Goal: Download file/media

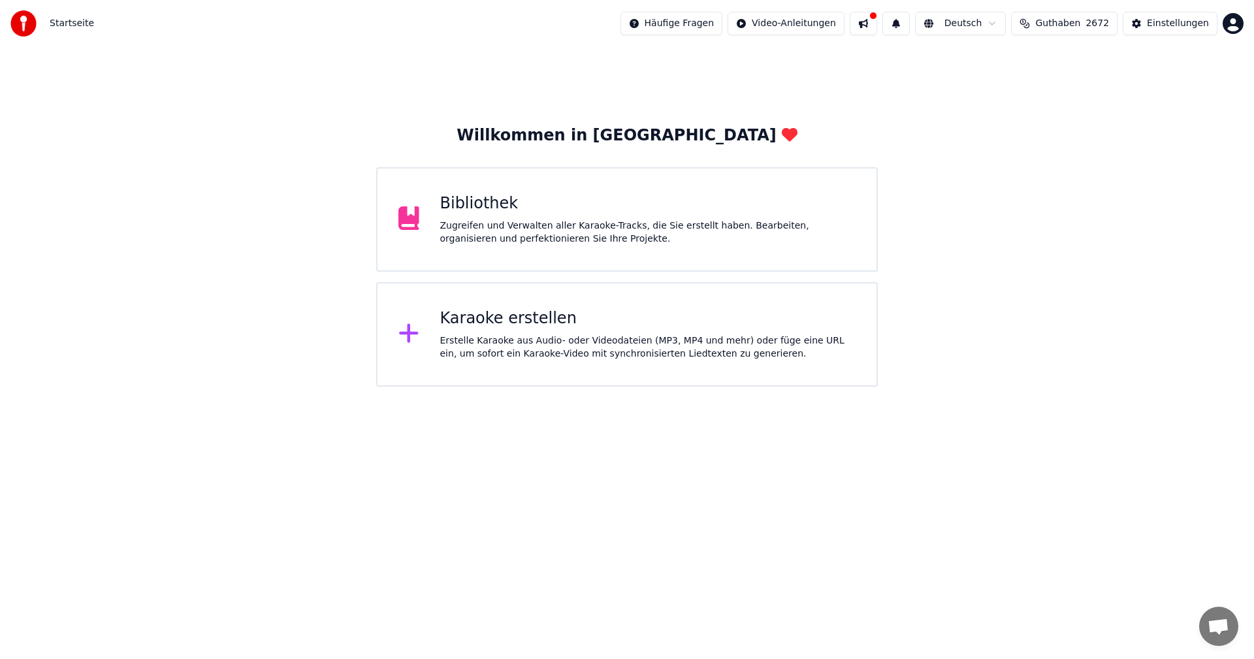
click at [574, 223] on div "Zugreifen und Verwalten aller Karaoke-Tracks, die Sie erstellt haben. Bearbeite…" at bounding box center [648, 232] width 416 height 26
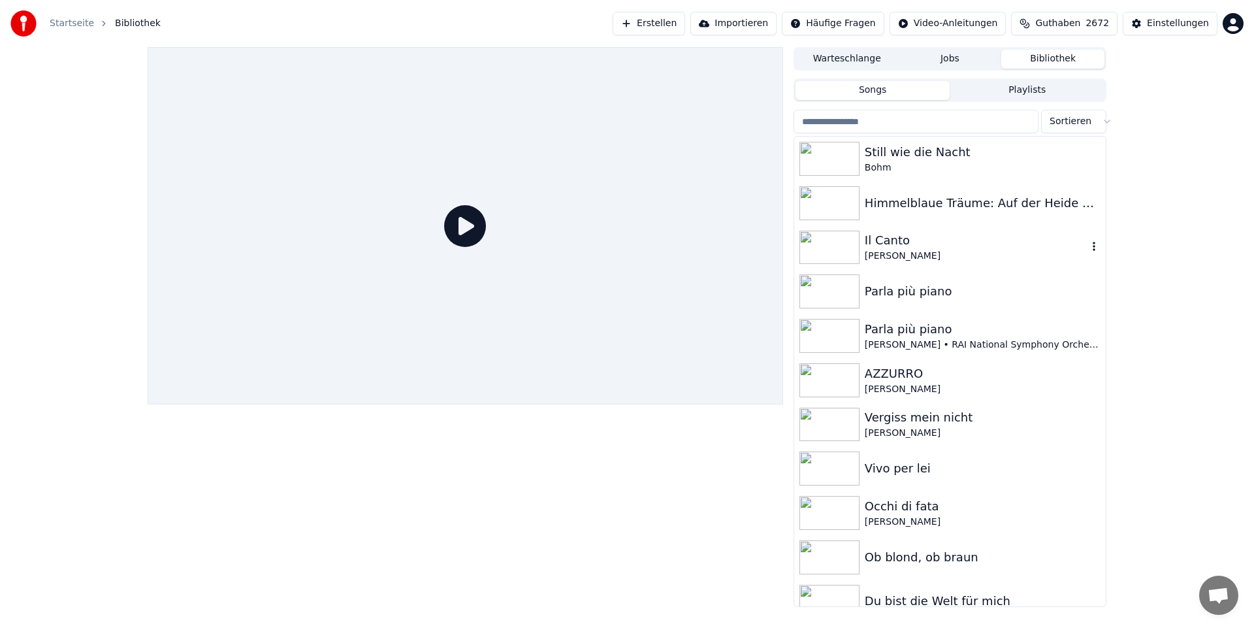
click at [831, 245] on img at bounding box center [829, 248] width 60 height 34
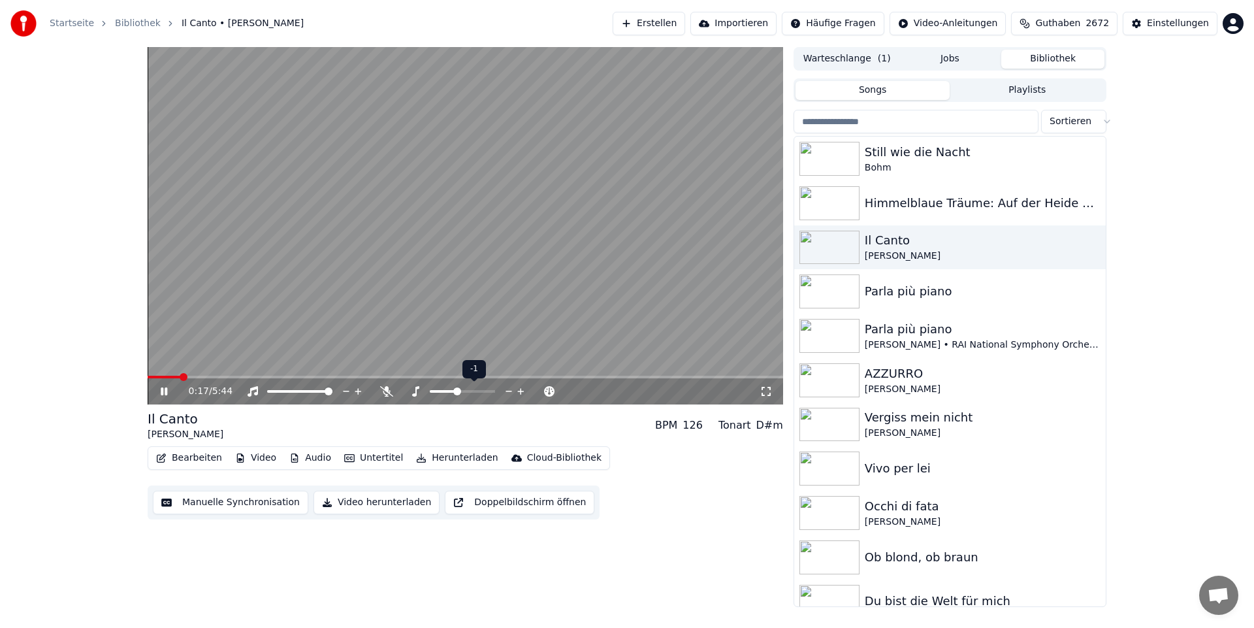
click at [456, 392] on span at bounding box center [457, 391] width 8 height 8
click at [451, 390] on span at bounding box center [453, 391] width 8 height 8
click at [460, 389] on span at bounding box center [462, 391] width 8 height 8
click at [459, 392] on span at bounding box center [457, 391] width 8 height 8
click at [163, 394] on icon at bounding box center [164, 391] width 7 height 8
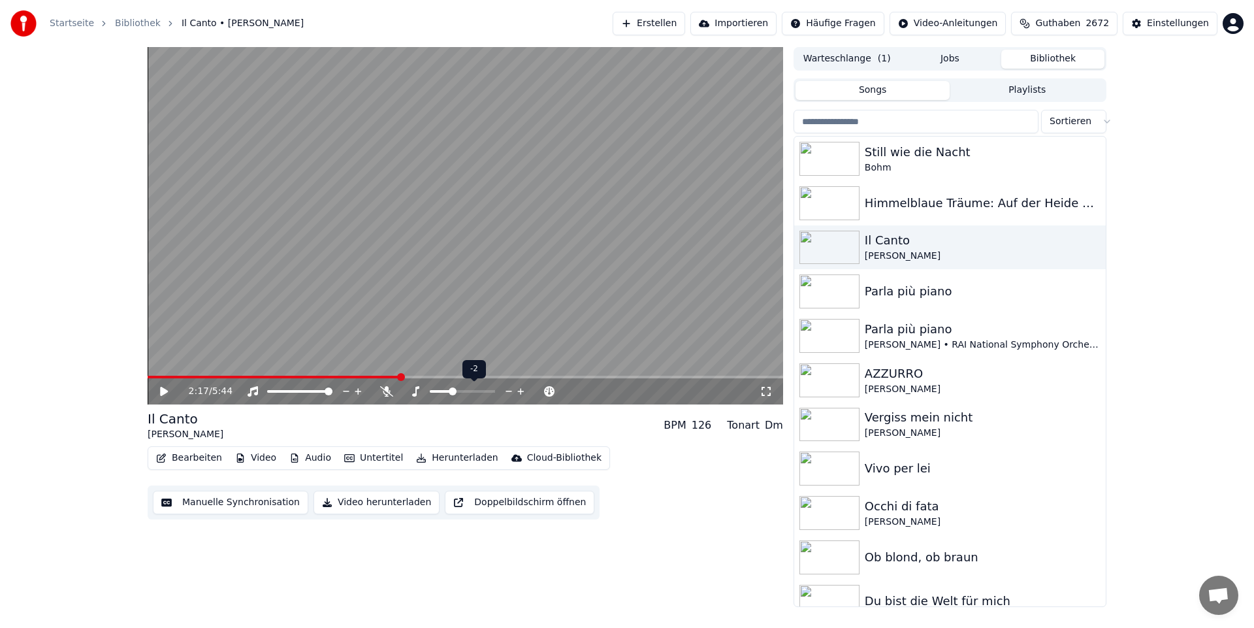
click at [453, 389] on span at bounding box center [453, 391] width 8 height 8
click at [261, 381] on span at bounding box center [265, 377] width 8 height 8
click at [161, 387] on icon at bounding box center [173, 391] width 31 height 10
click at [228, 373] on span at bounding box center [232, 377] width 8 height 8
click at [167, 390] on icon at bounding box center [164, 391] width 7 height 8
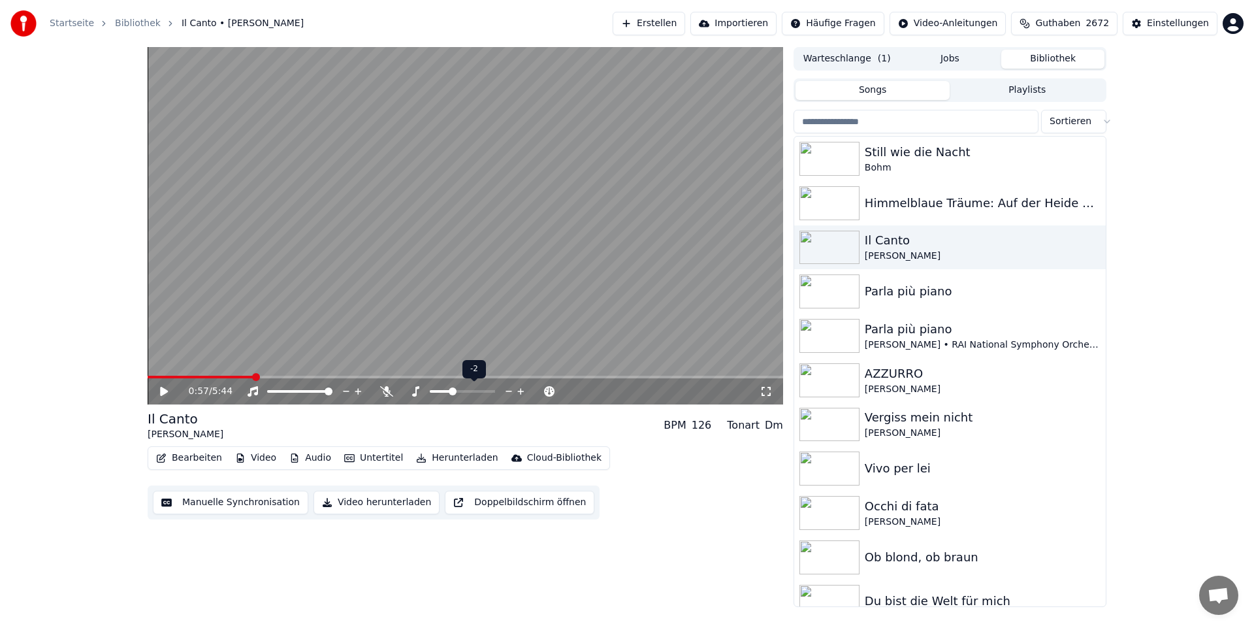
click at [167, 389] on icon at bounding box center [173, 391] width 31 height 10
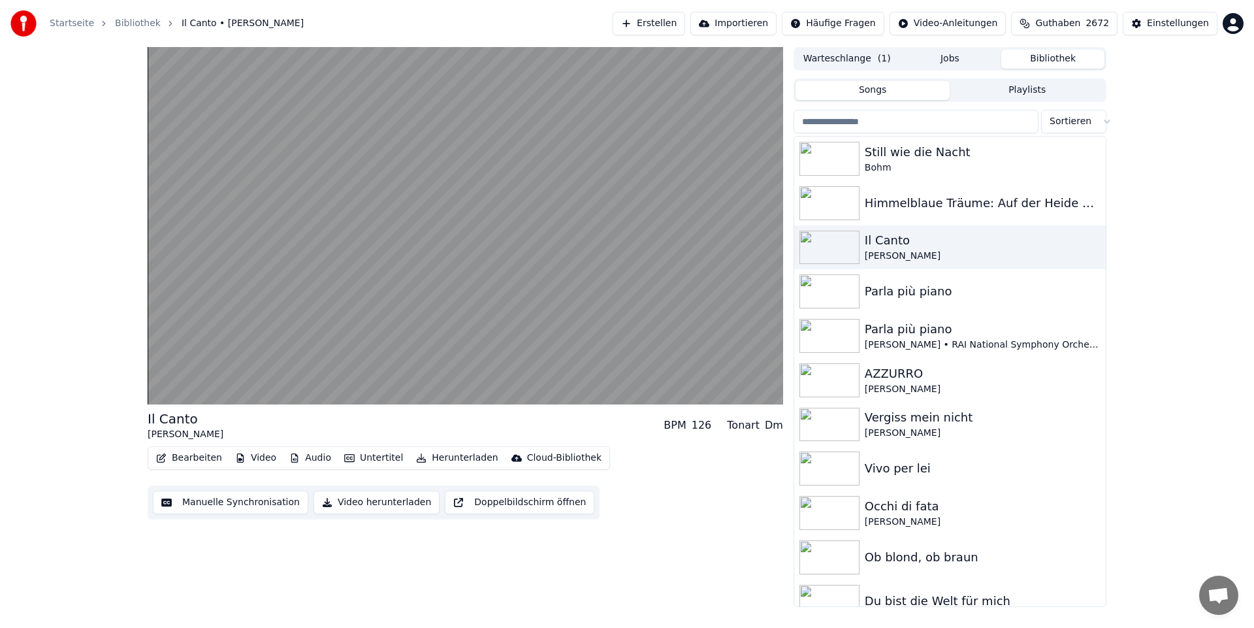
click at [443, 458] on button "Herunterladen" at bounding box center [457, 458] width 92 height 18
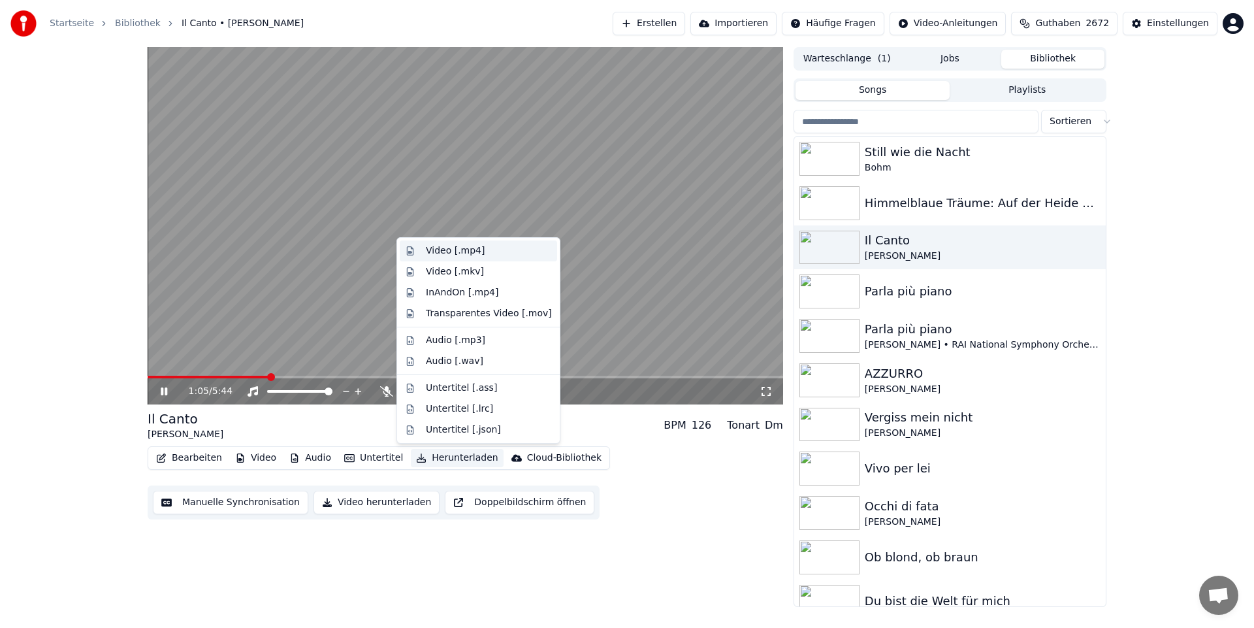
click at [457, 251] on div "Video [.mp4]" at bounding box center [455, 250] width 59 height 13
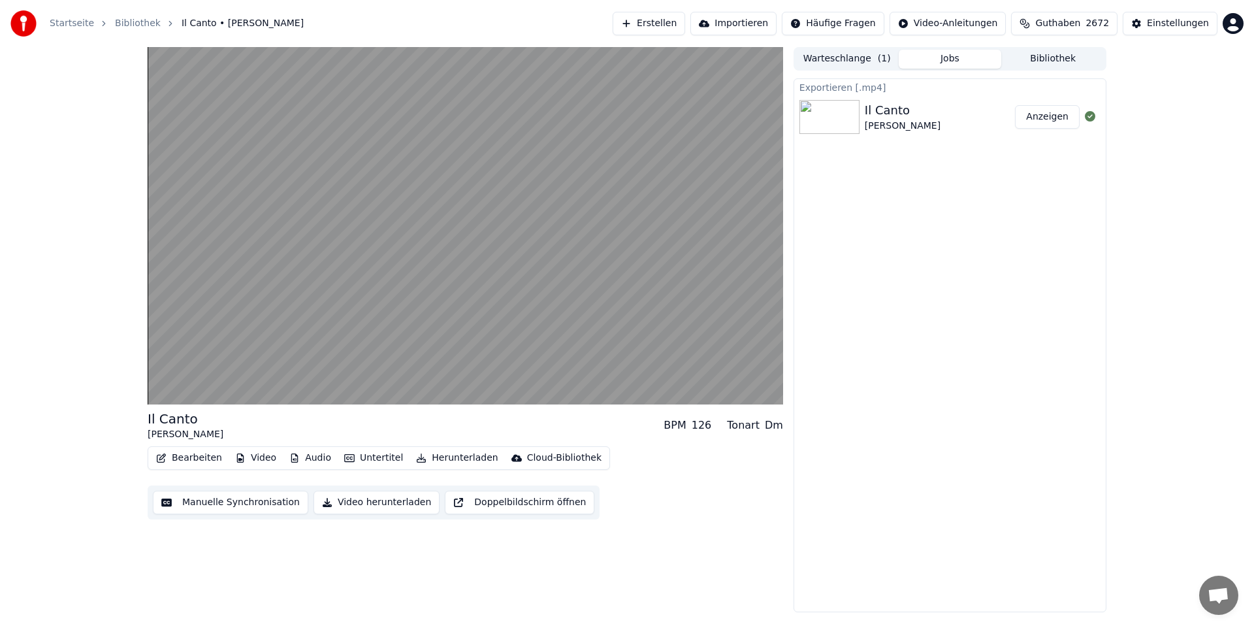
click at [1054, 118] on button "Anzeigen" at bounding box center [1047, 117] width 65 height 24
